Goal: Find specific page/section: Find specific page/section

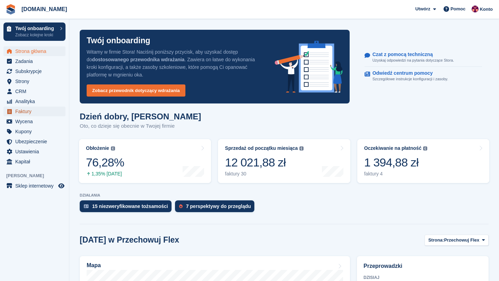
click at [30, 112] on span "Faktury" at bounding box center [36, 112] width 42 height 10
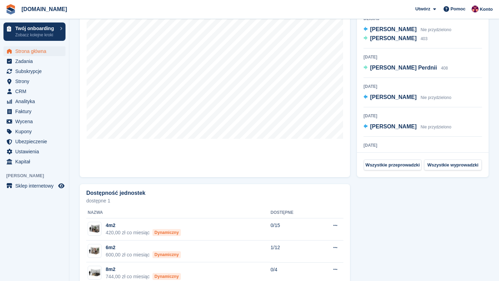
scroll to position [322, 0]
